Goal: Check status: Check status

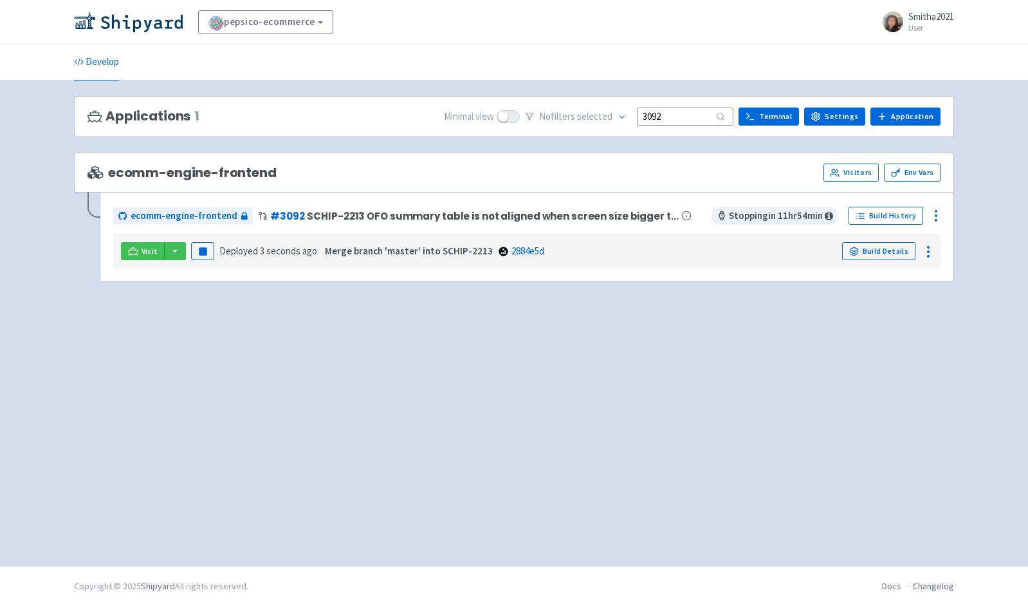
drag, startPoint x: 677, startPoint y: 117, endPoint x: 650, endPoint y: 117, distance: 27.0
click at [650, 117] on input "3092" at bounding box center [685, 115] width 97 height 17
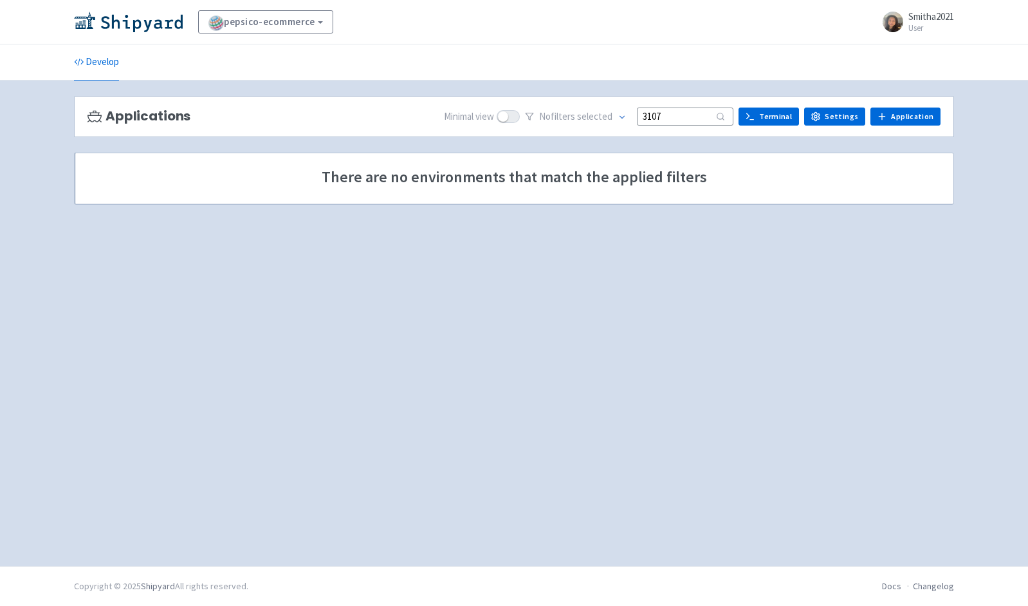
type input "3107"
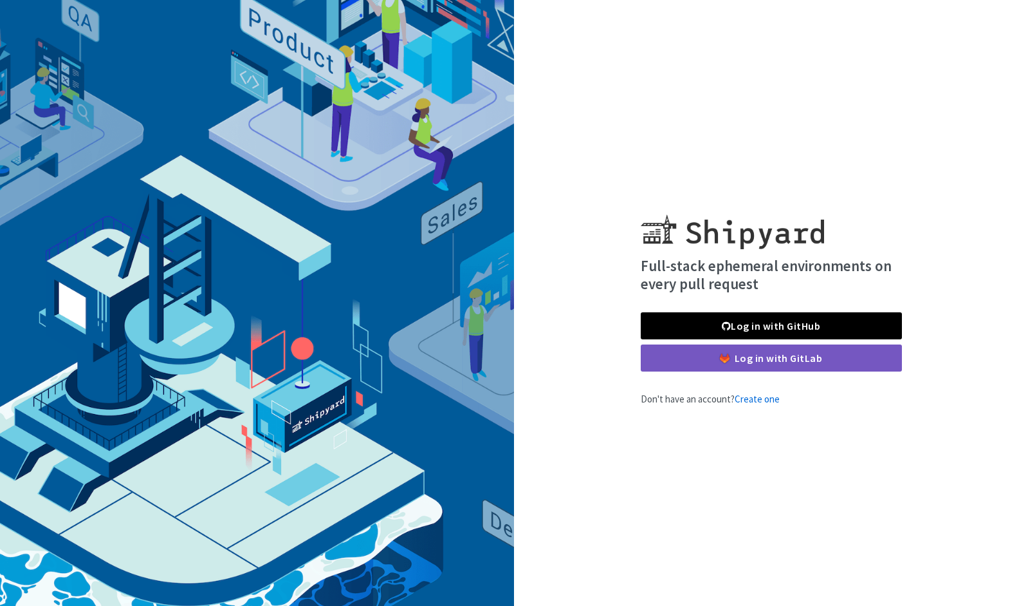
click at [766, 317] on link "Log in with GitHub" at bounding box center [771, 325] width 261 height 27
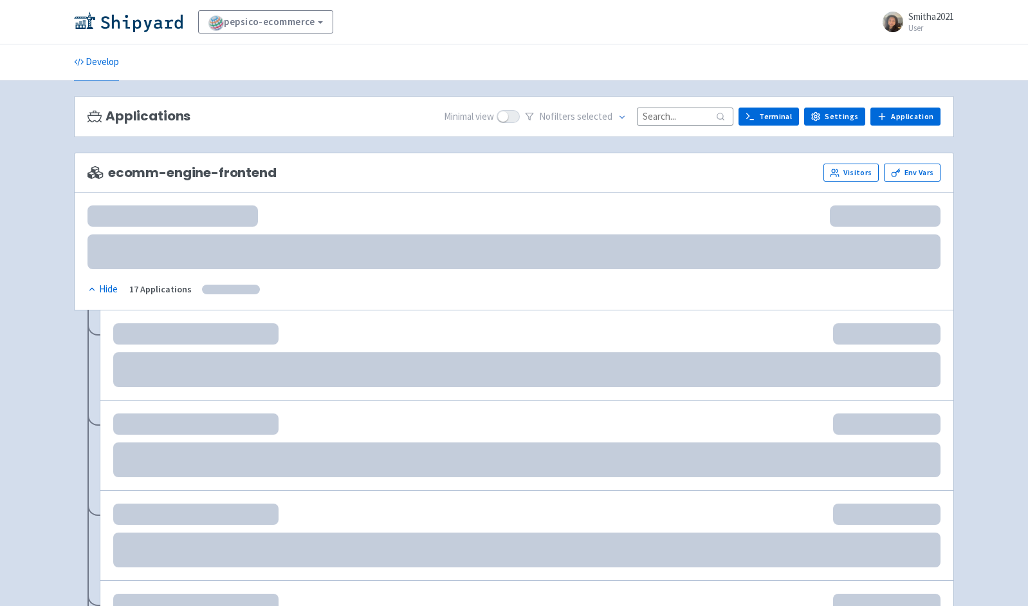
click at [691, 115] on input at bounding box center [685, 115] width 97 height 17
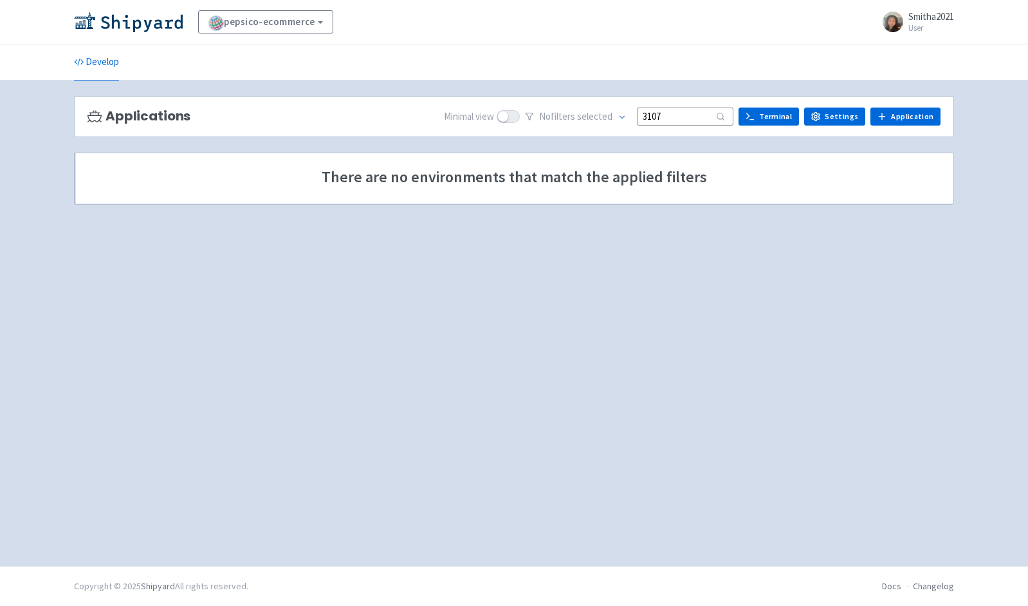
type input "3107"
drag, startPoint x: 684, startPoint y: 116, endPoint x: 648, endPoint y: 115, distance: 36.1
click at [648, 115] on input "3107" at bounding box center [685, 115] width 97 height 17
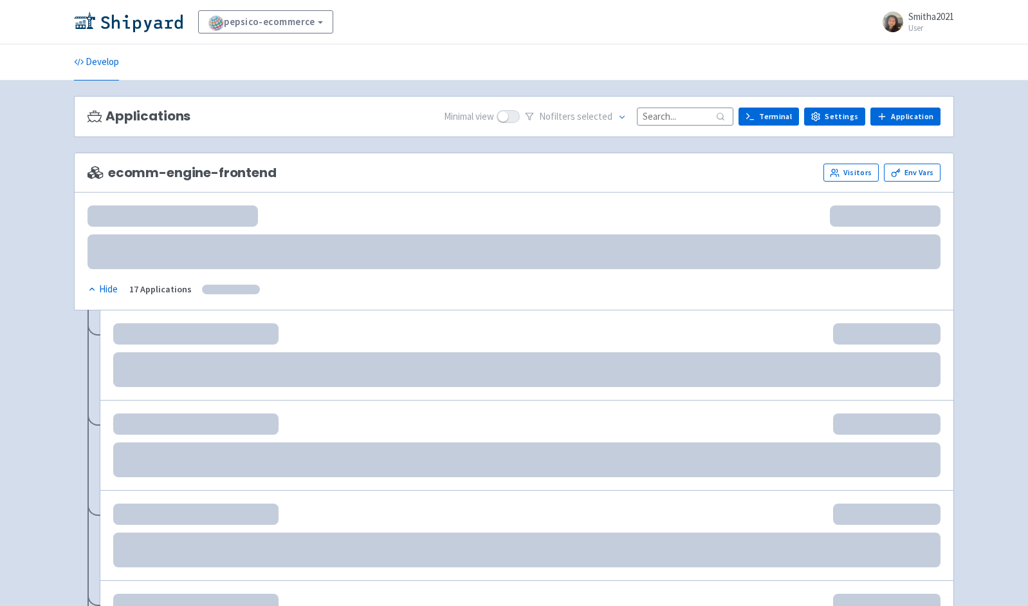
click at [678, 114] on input at bounding box center [685, 115] width 97 height 17
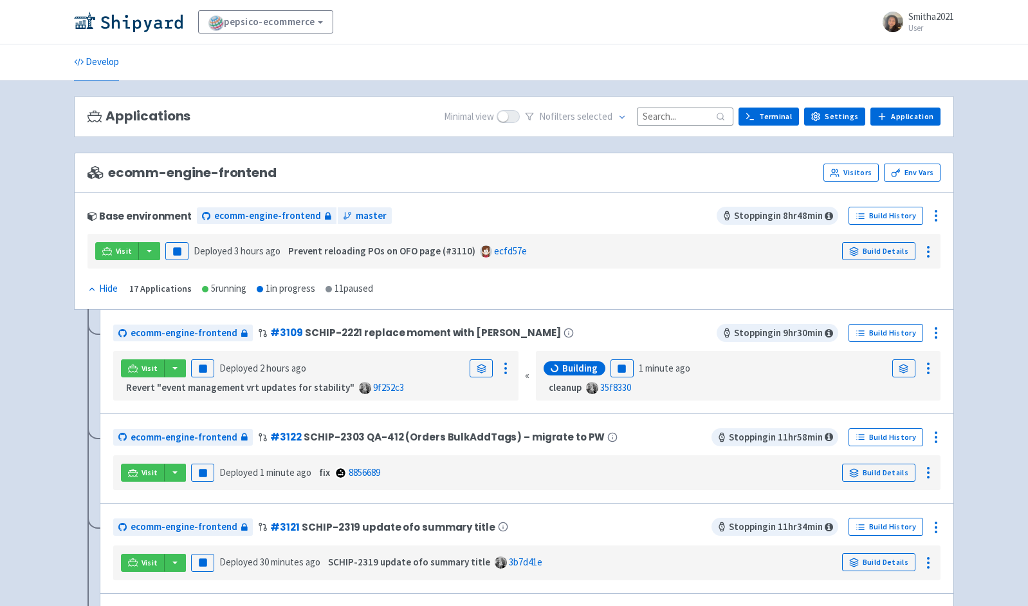
click at [680, 117] on input at bounding box center [685, 115] width 97 height 17
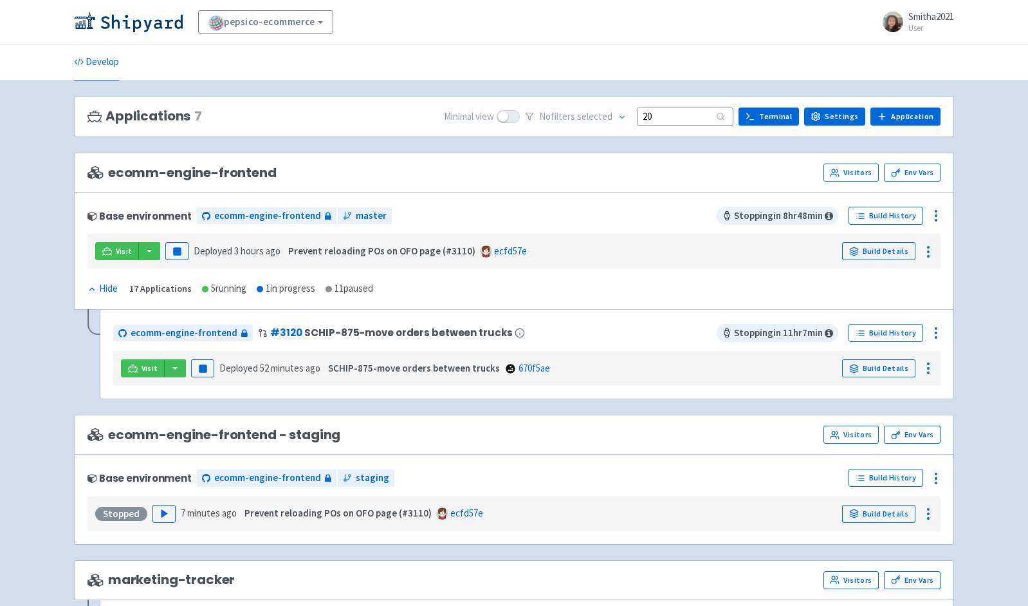
type input "2"
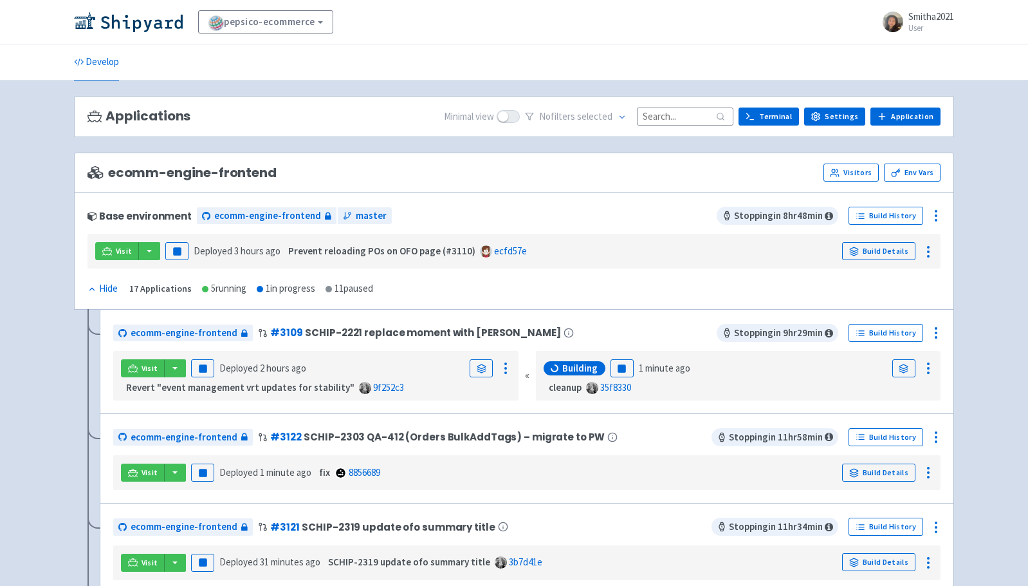
click at [668, 115] on input at bounding box center [685, 115] width 97 height 17
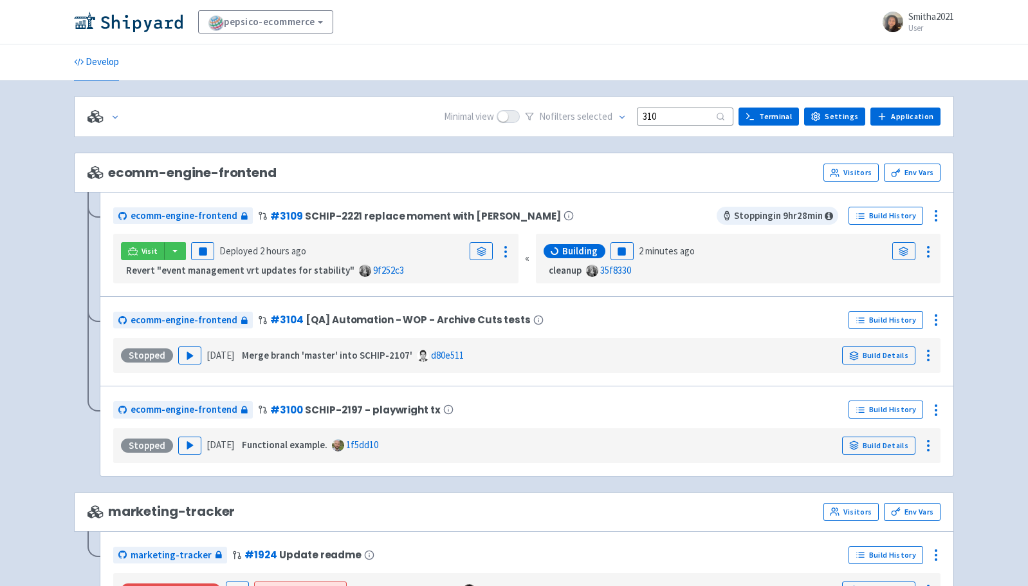
click at [678, 113] on input "310" at bounding box center [685, 115] width 97 height 17
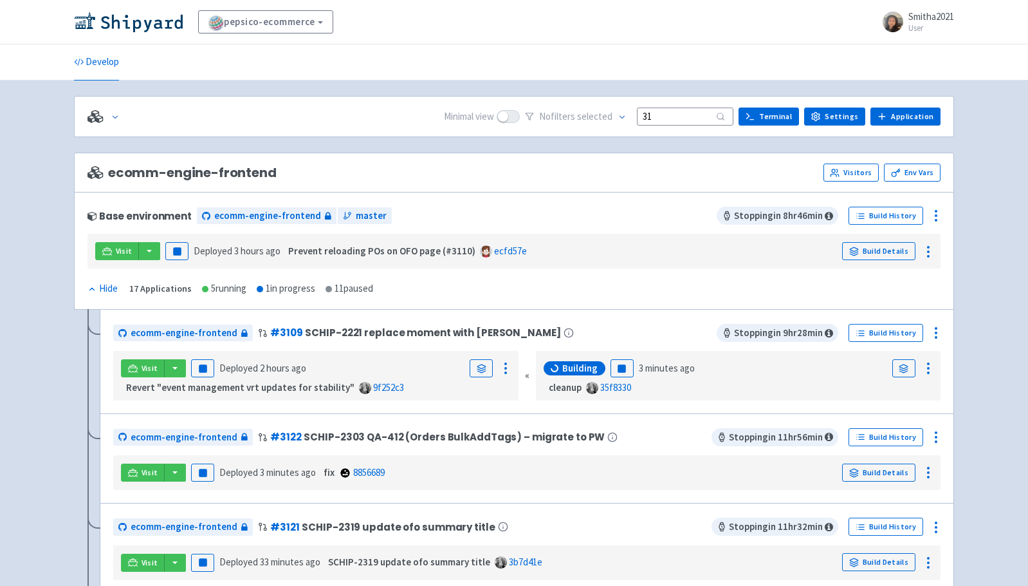
type input "3"
